Goal: Task Accomplishment & Management: Manage account settings

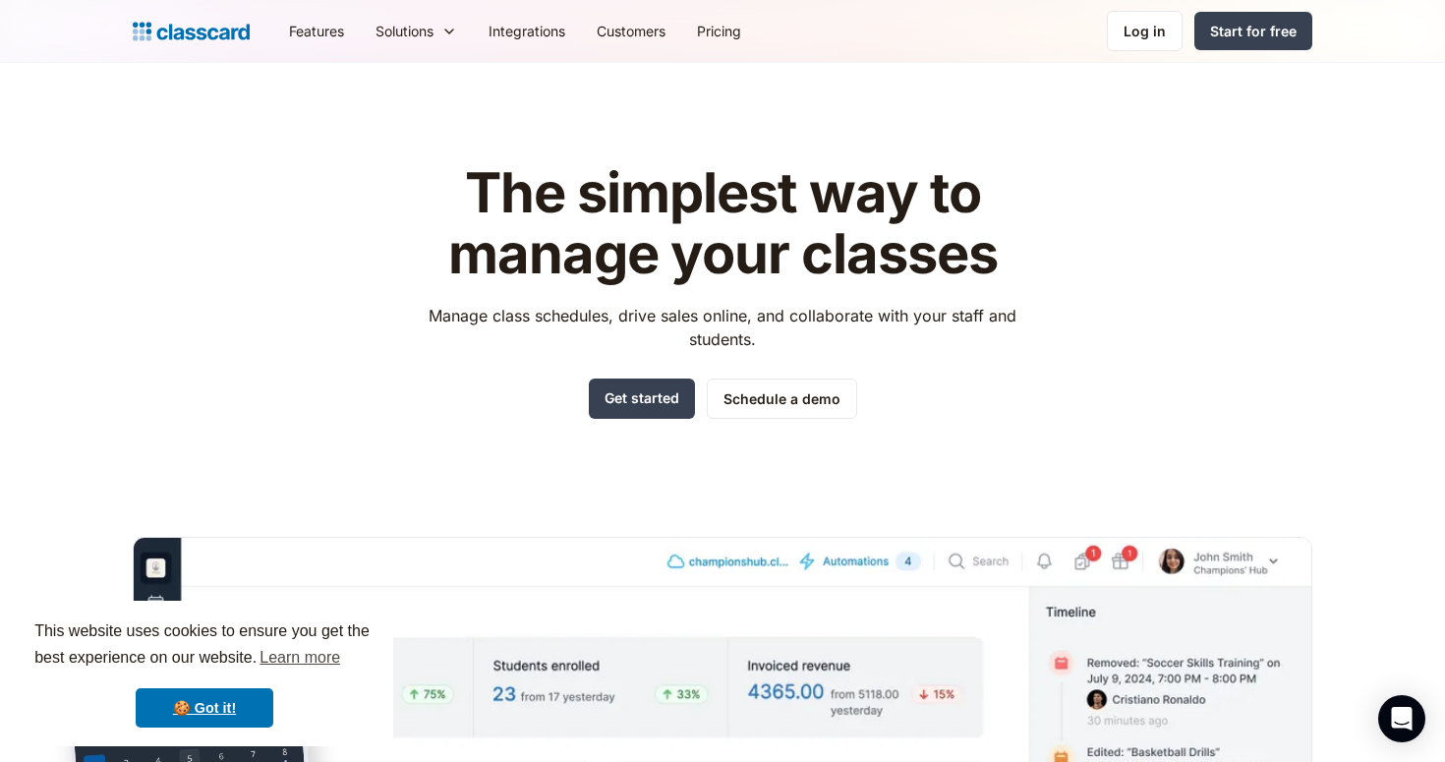
click at [1162, 56] on div "Features Resources Blog The latest industry news, updates and info. Customer st…" at bounding box center [722, 31] width 1445 height 63
click at [1162, 51] on nav "Features Resources Blog The latest industry news, updates and info. Customer st…" at bounding box center [792, 31] width 1039 height 44
click at [1160, 49] on link "Log in" at bounding box center [1145, 31] width 76 height 40
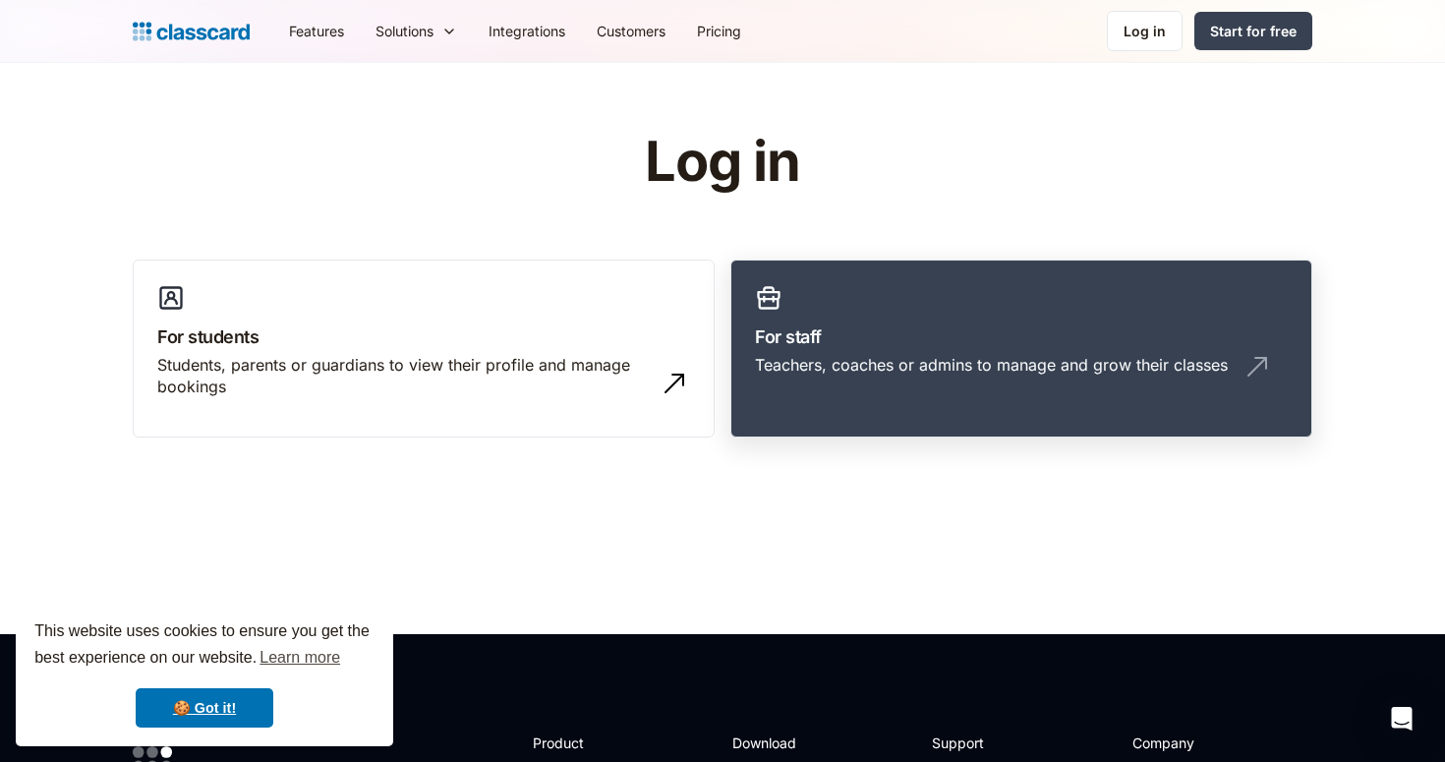
click at [865, 402] on link "For staff Teachers, coaches or admins to manage and grow their classes" at bounding box center [1022, 349] width 582 height 179
